Goal: Information Seeking & Learning: Learn about a topic

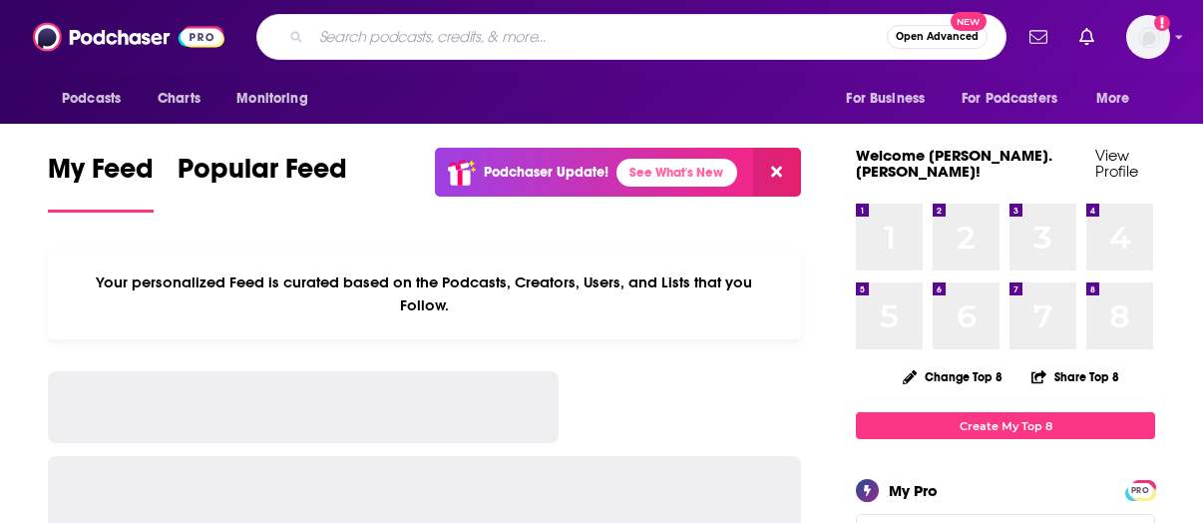
click at [548, 29] on input "Search podcasts, credits, & more..." at bounding box center [599, 37] width 576 height 32
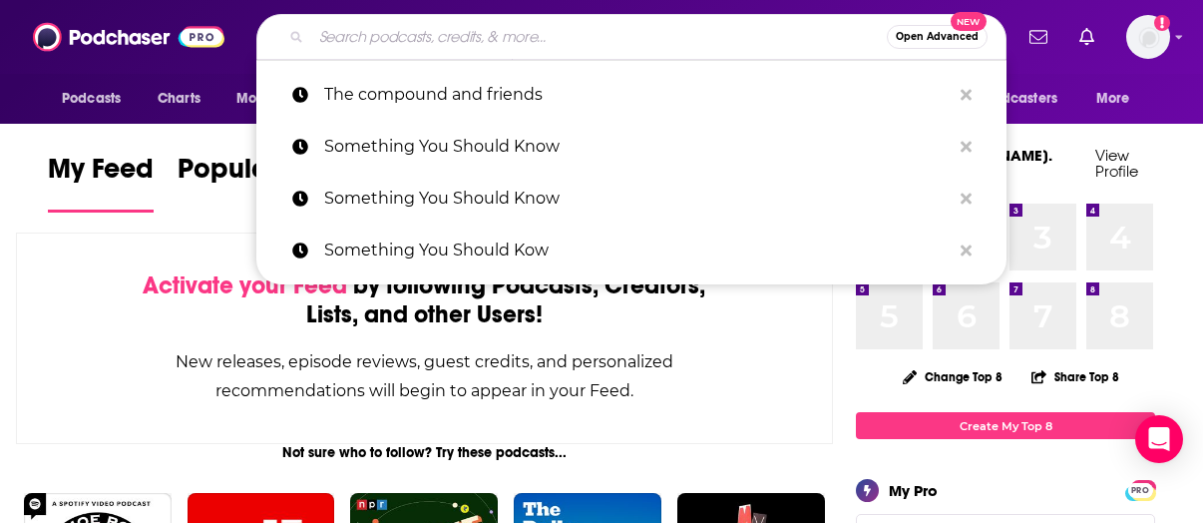
click at [558, 37] on input "Search podcasts, credits, & more..." at bounding box center [599, 37] width 576 height 32
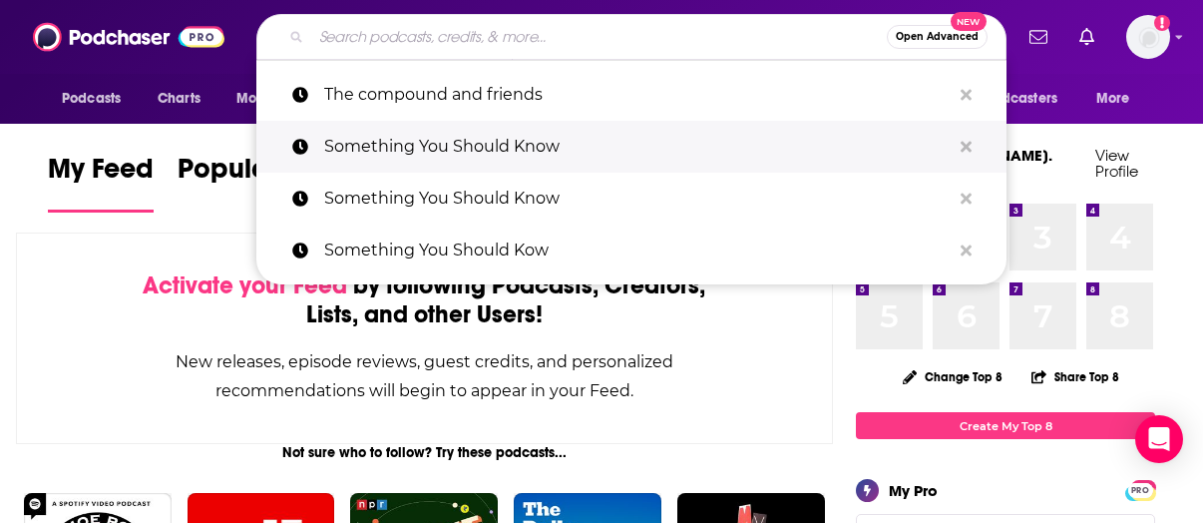
click at [479, 147] on p "Something You Should Know" at bounding box center [637, 147] width 626 height 52
type input "Something You Should Know"
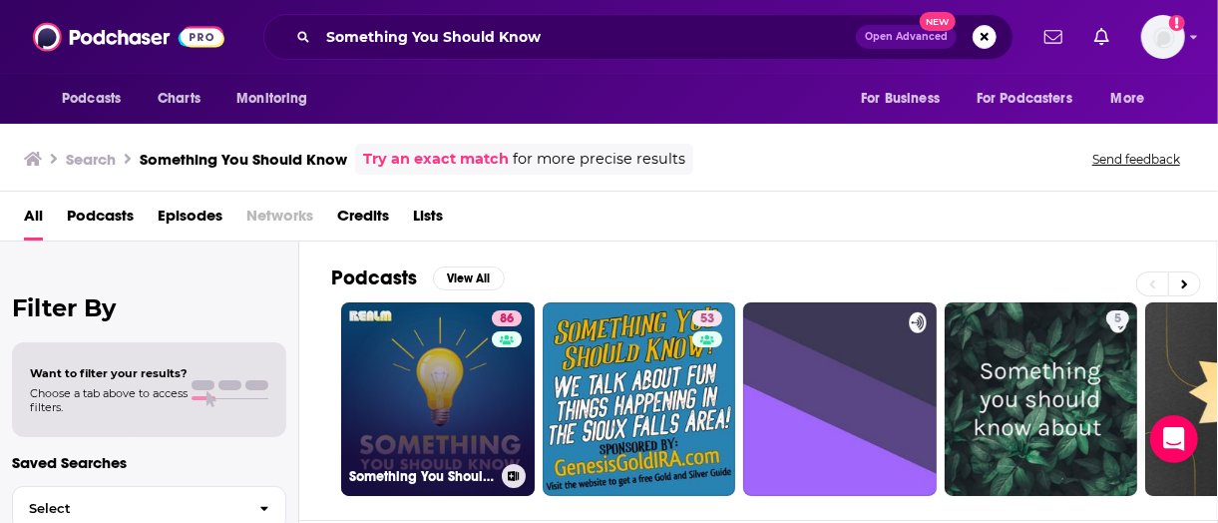
click at [453, 387] on link "86 Something You Should Know" at bounding box center [438, 399] width 194 height 194
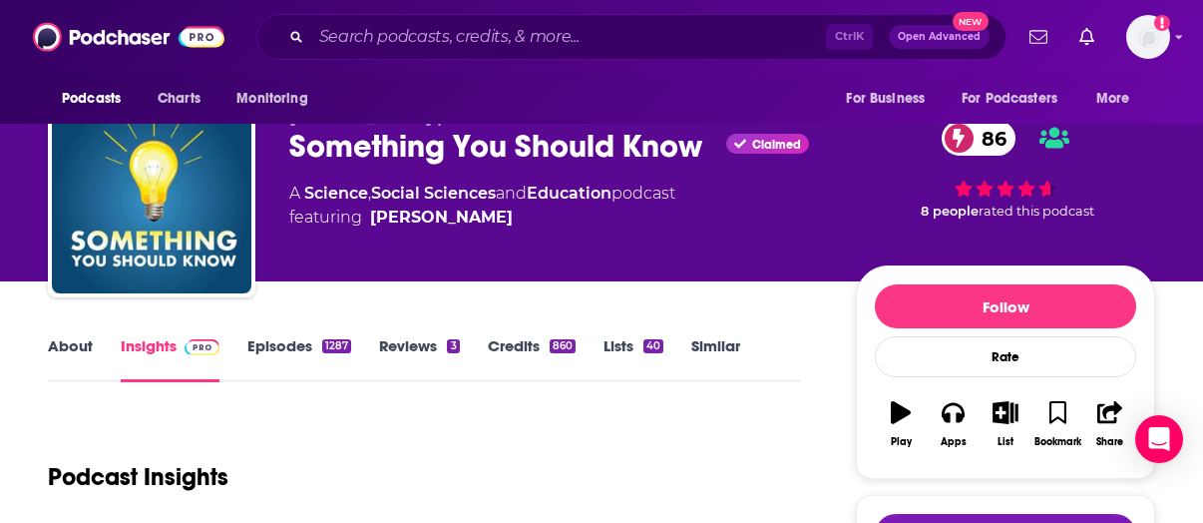
scroll to position [42, 0]
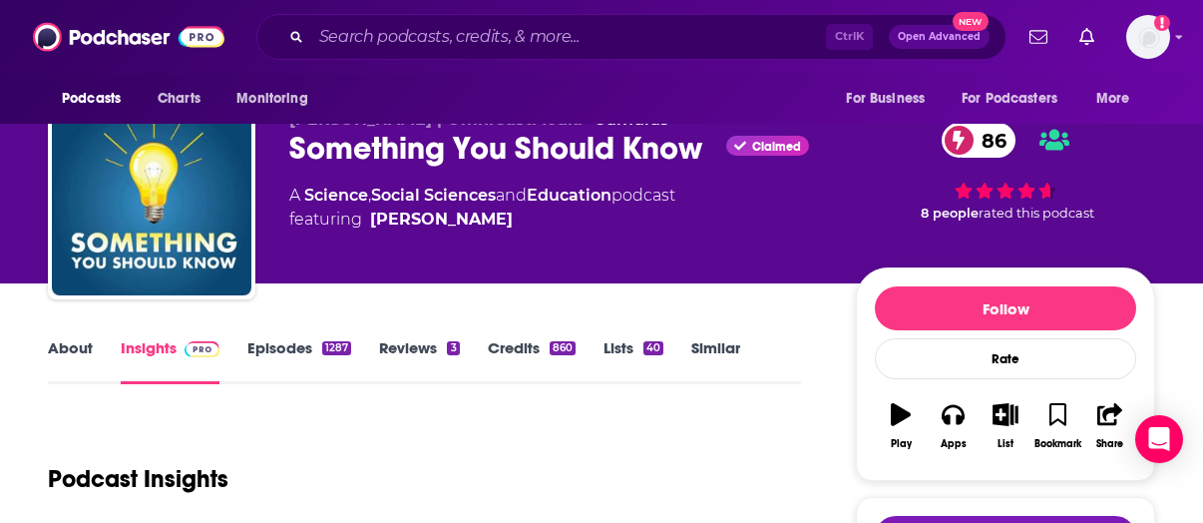
click at [64, 352] on link "About" at bounding box center [70, 361] width 45 height 46
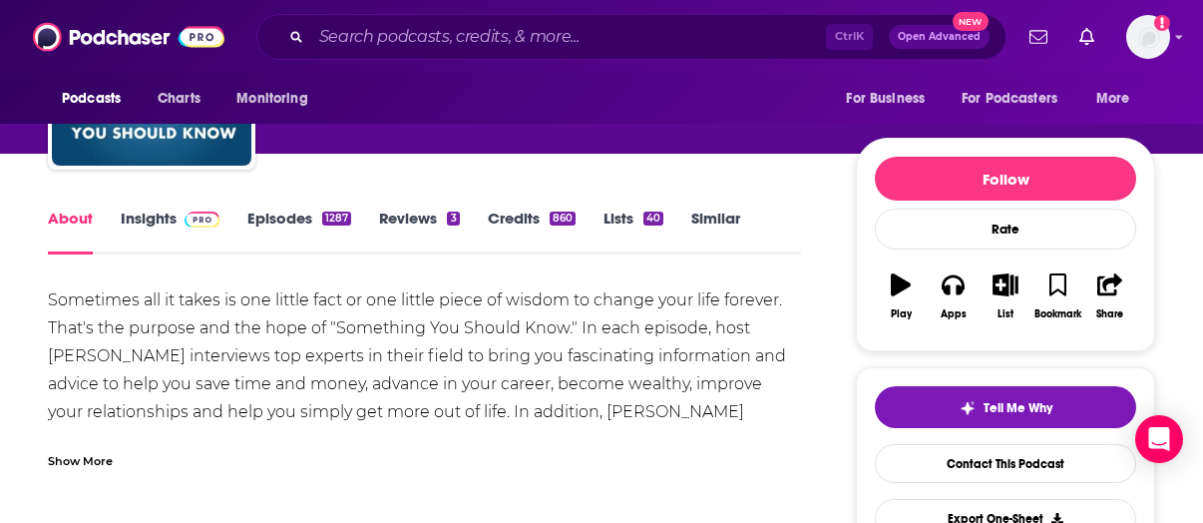
scroll to position [184, 0]
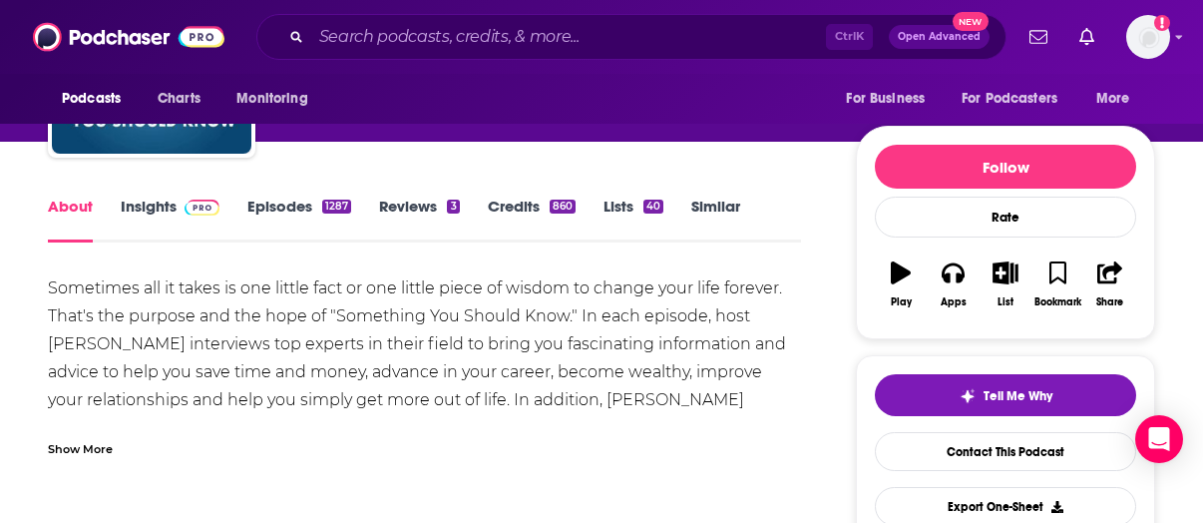
click at [106, 448] on div "Show More" at bounding box center [80, 447] width 65 height 19
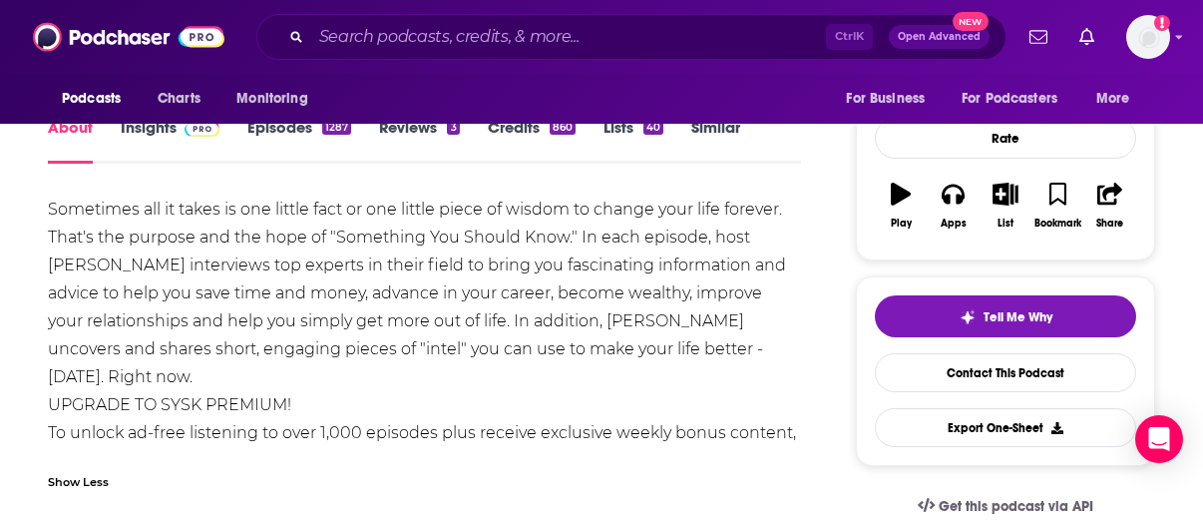
scroll to position [261, 0]
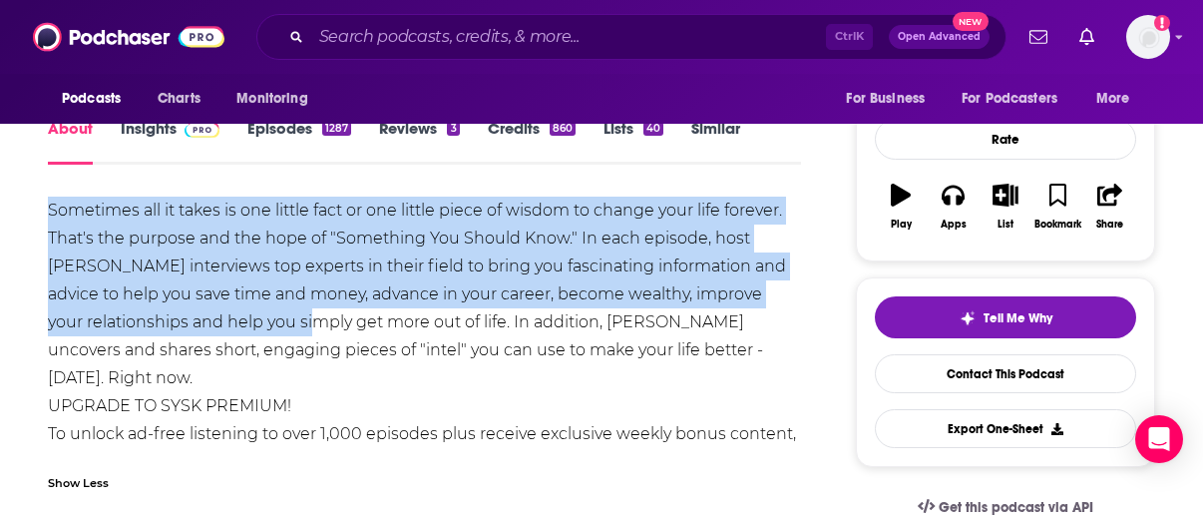
drag, startPoint x: 50, startPoint y: 211, endPoint x: 263, endPoint y: 310, distance: 235.2
click at [263, 310] on div "Sometimes all it takes is one little fact or one little piece of wisdom to chan…" at bounding box center [424, 336] width 753 height 279
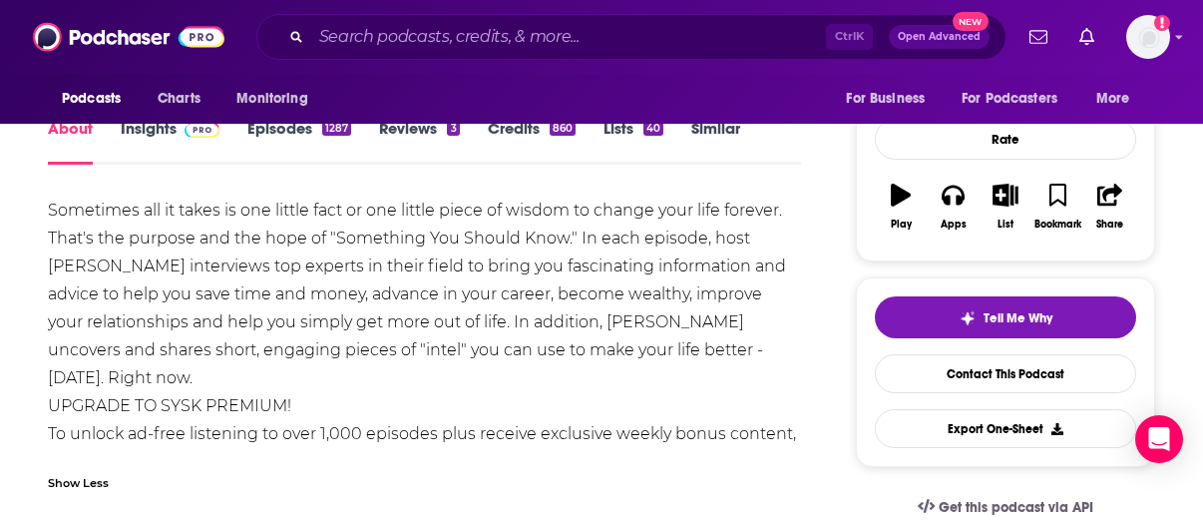
click at [565, 455] on div "Sometimes all it takes is one little fact or one little piece of wisdom to chan…" at bounding box center [424, 350] width 753 height 306
